Goal: Check status: Check status

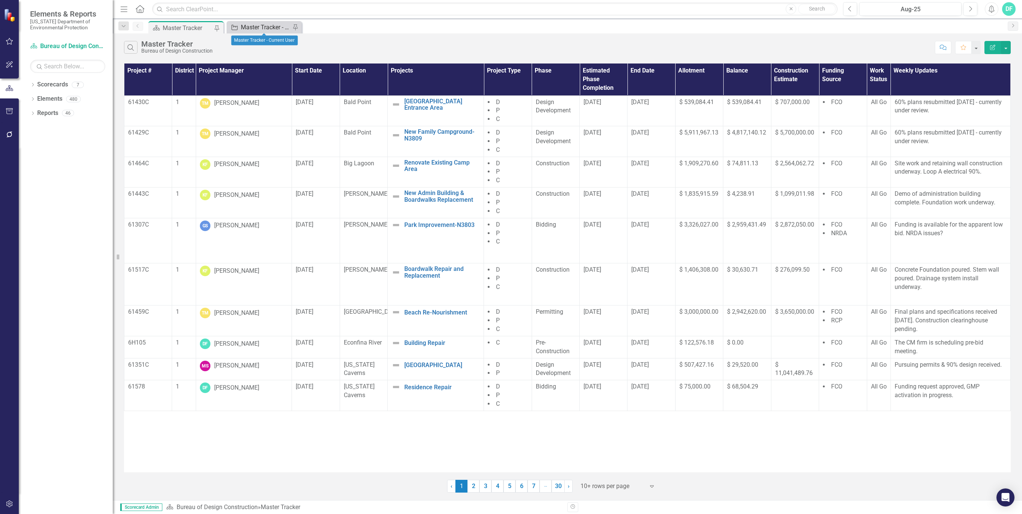
click at [266, 25] on div "Master Tracker - Current User" at bounding box center [266, 27] width 50 height 9
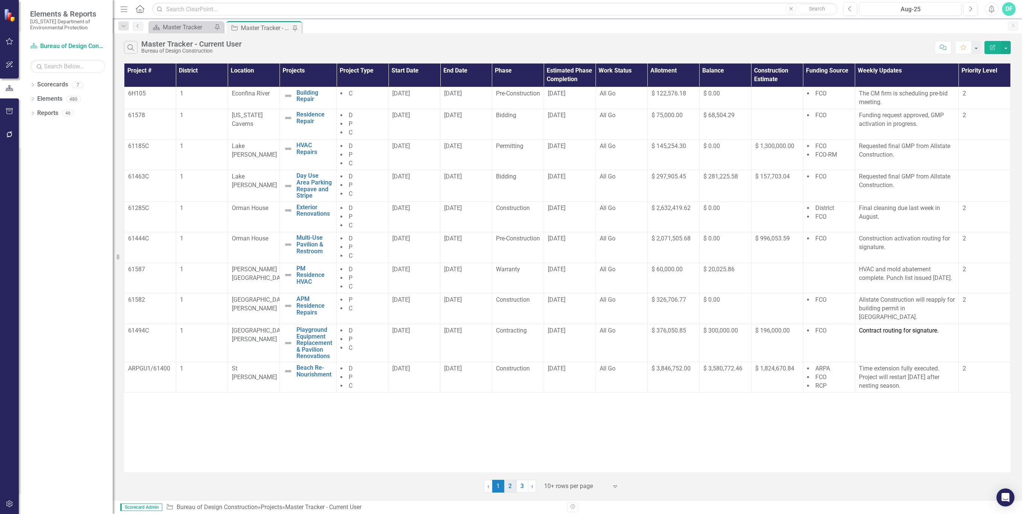
click at [510, 484] on link "2" at bounding box center [510, 486] width 12 height 13
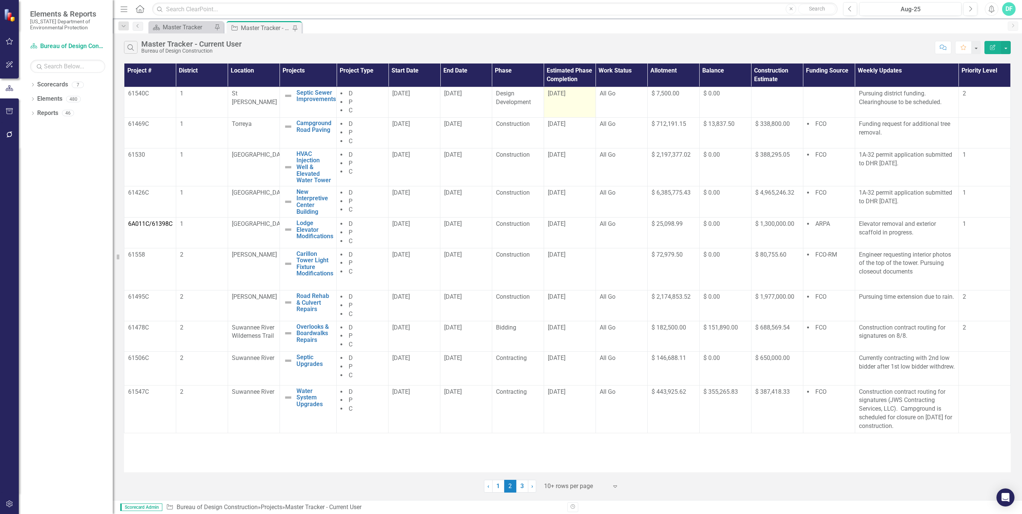
click at [566, 97] on div "[DATE]" at bounding box center [570, 93] width 44 height 9
click at [580, 89] on td "[DATE]" at bounding box center [570, 102] width 52 height 31
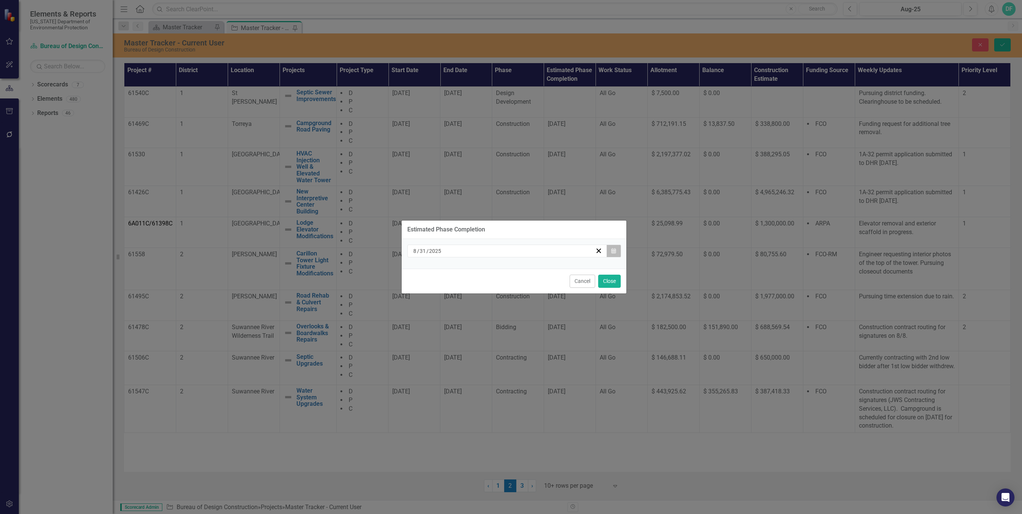
click at [612, 248] on icon "Calendar" at bounding box center [613, 250] width 5 height 5
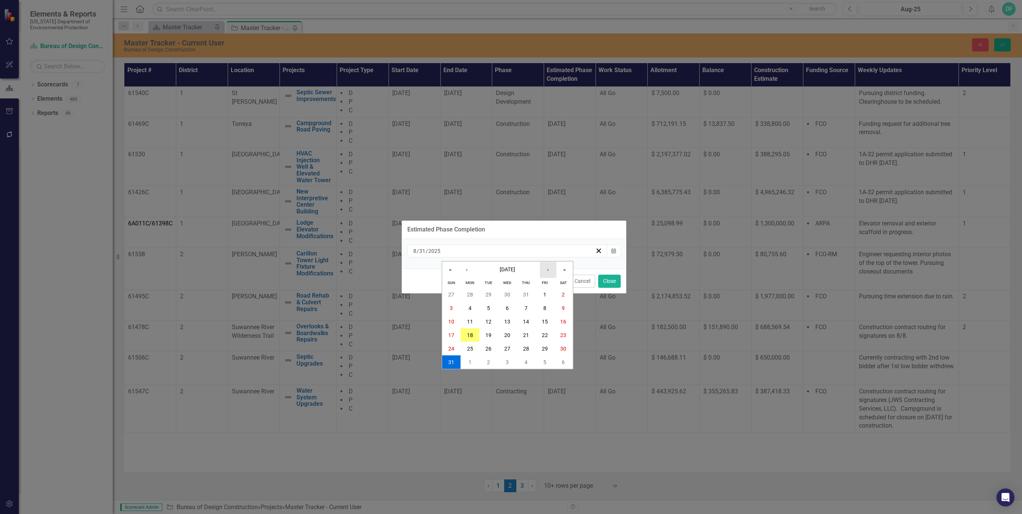
click at [547, 267] on button "›" at bounding box center [547, 269] width 17 height 17
click at [489, 350] on abbr "30" at bounding box center [488, 349] width 6 height 6
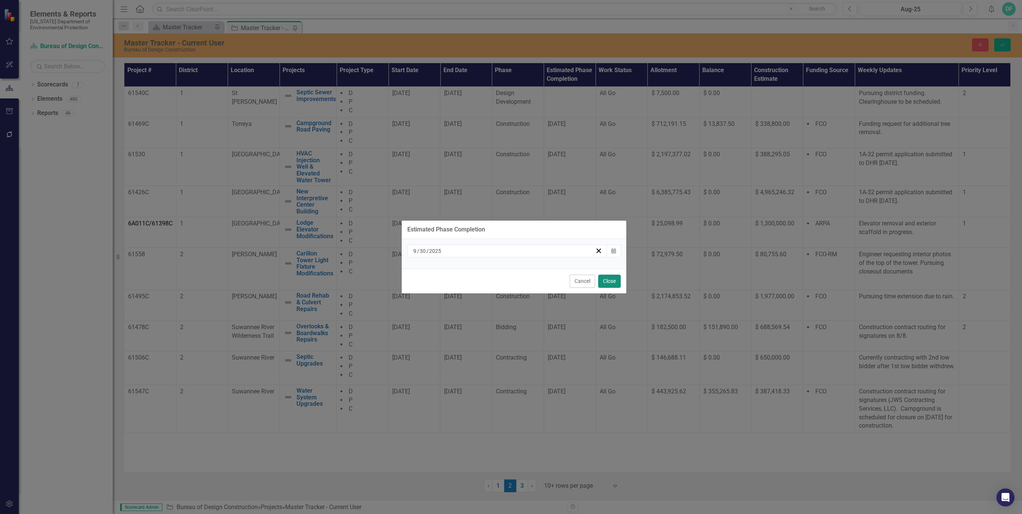
click at [607, 279] on button "Close" at bounding box center [609, 281] width 23 height 13
